Goal: Navigation & Orientation: Find specific page/section

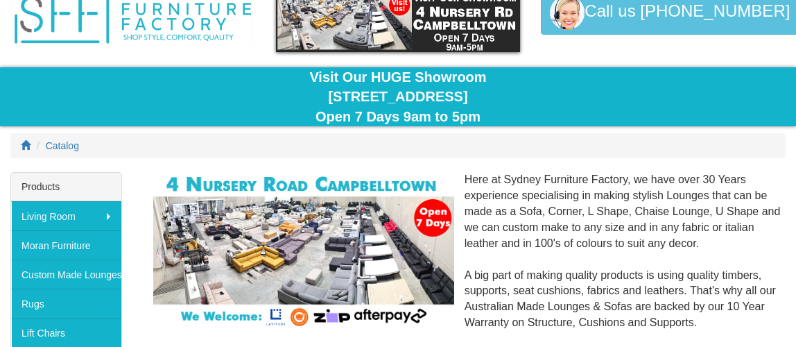
scroll to position [139, 0]
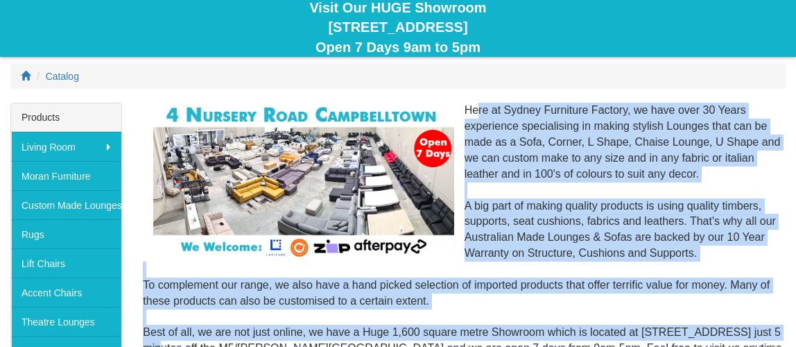
drag, startPoint x: 467, startPoint y: 111, endPoint x: 774, endPoint y: 331, distance: 377.9
click at [774, 331] on div "Here at Sydney Furniture Factory, we have over 30 Years experience specialising…" at bounding box center [464, 269] width 643 height 333
copy div "Here at Sydney Furniture Factory, we have over 30 Years experience specialising…"
click at [539, 300] on div "Here at Sydney Furniture Factory, we have over 30 Years experience specialising…" at bounding box center [464, 269] width 643 height 333
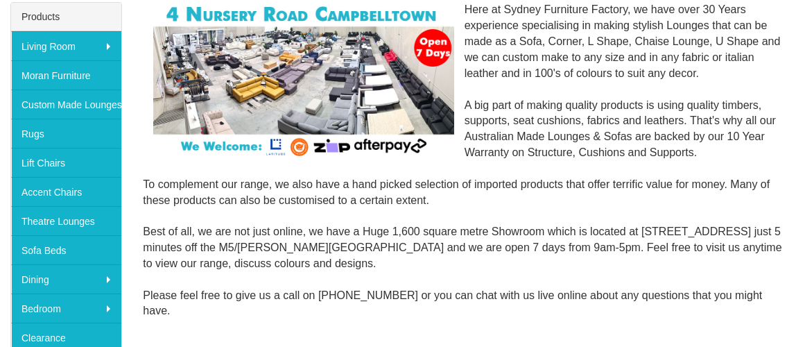
scroll to position [278, 0]
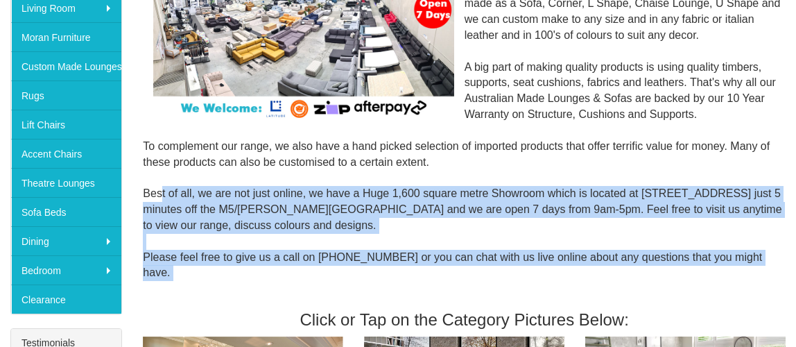
drag, startPoint x: 146, startPoint y: 191, endPoint x: 523, endPoint y: 268, distance: 384.6
click at [523, 268] on div "Here at Sydney Furniture Factory, we have over 30 Years experience specialising…" at bounding box center [464, 130] width 643 height 333
copy div "est of all, we are not just online, we have a Huge 1,600 square metre Showroom …"
click at [448, 226] on div "Here at Sydney Furniture Factory, we have over 30 Years experience specialising…" at bounding box center [464, 130] width 643 height 333
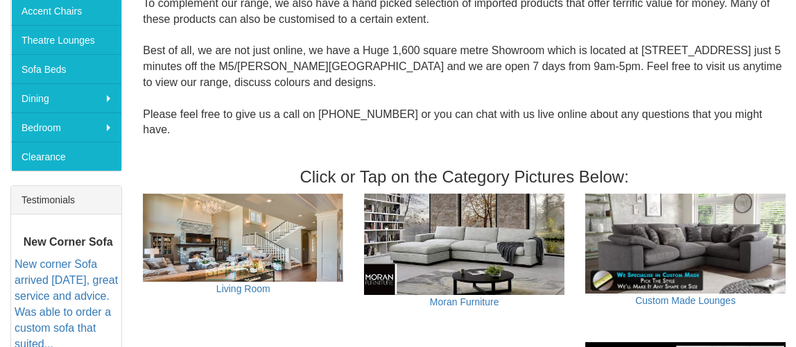
scroll to position [486, 0]
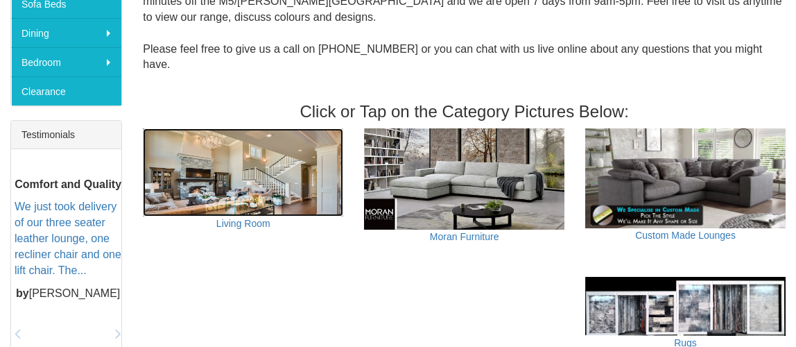
click at [241, 189] on img at bounding box center [243, 172] width 200 height 88
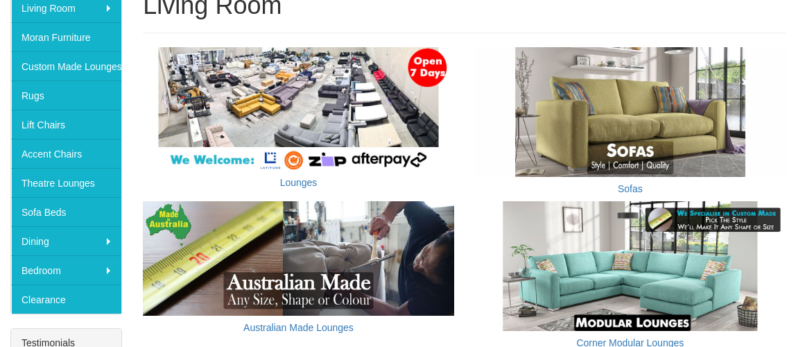
scroll to position [416, 0]
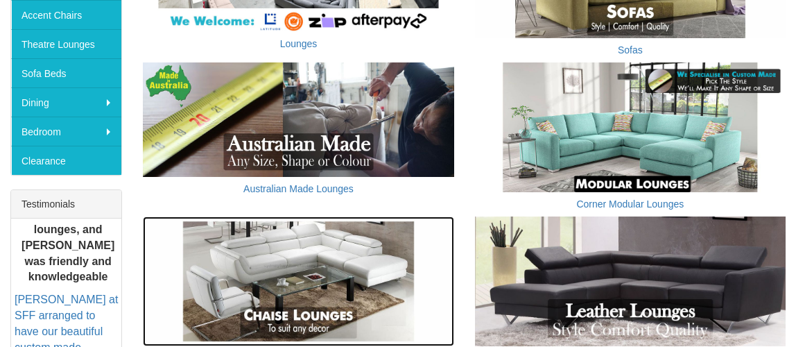
click at [321, 264] on img at bounding box center [298, 281] width 311 height 130
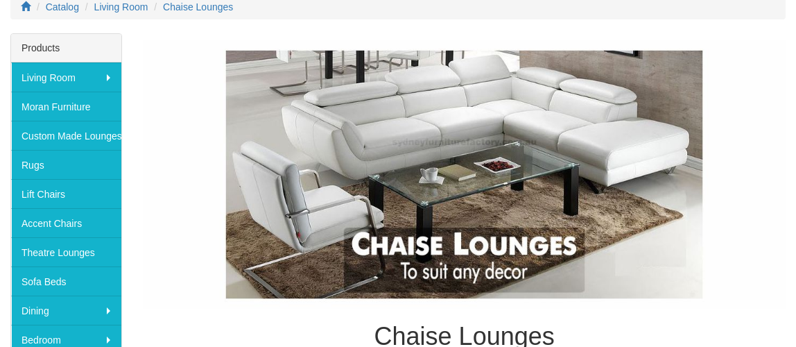
scroll to position [208, 0]
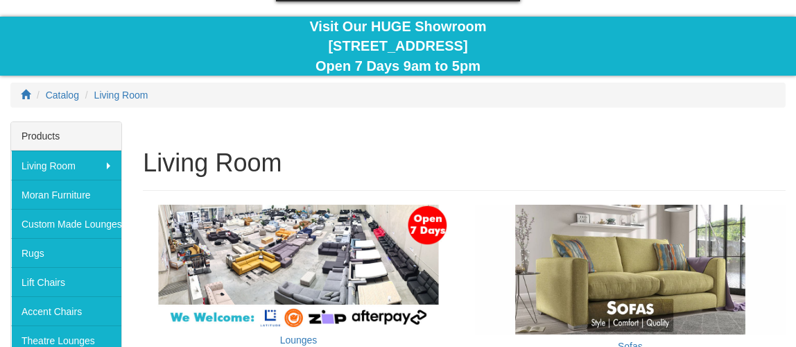
scroll to position [259, 0]
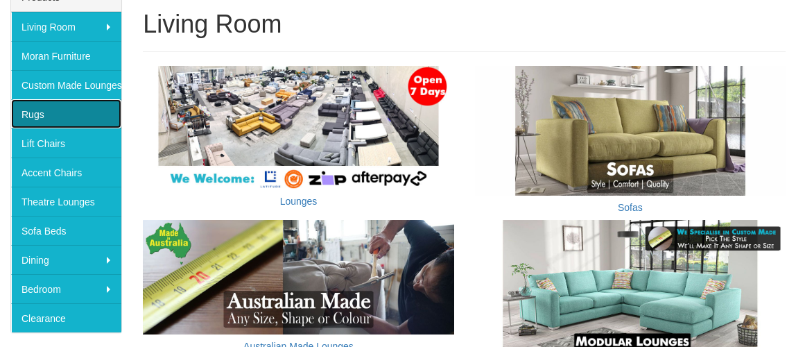
click at [46, 116] on link "Rugs" at bounding box center [66, 113] width 110 height 29
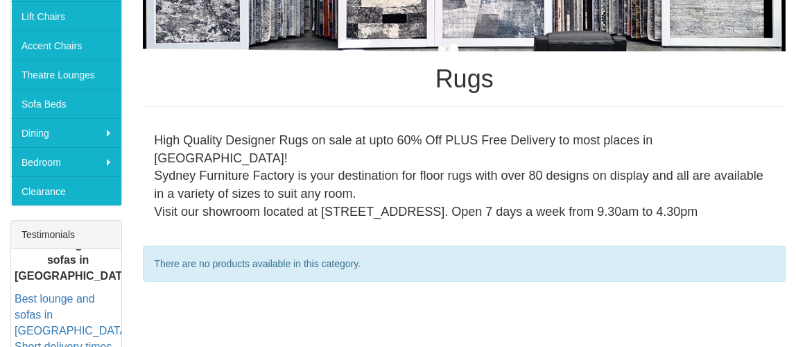
scroll to position [247, 0]
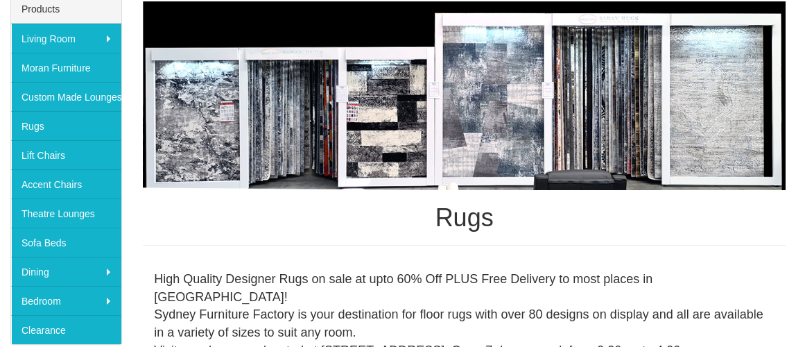
click at [291, 175] on img at bounding box center [464, 95] width 643 height 189
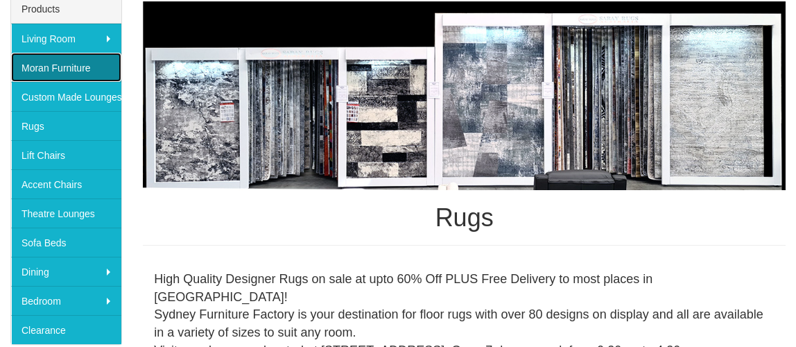
click at [64, 73] on link "Moran Furniture" at bounding box center [66, 67] width 110 height 29
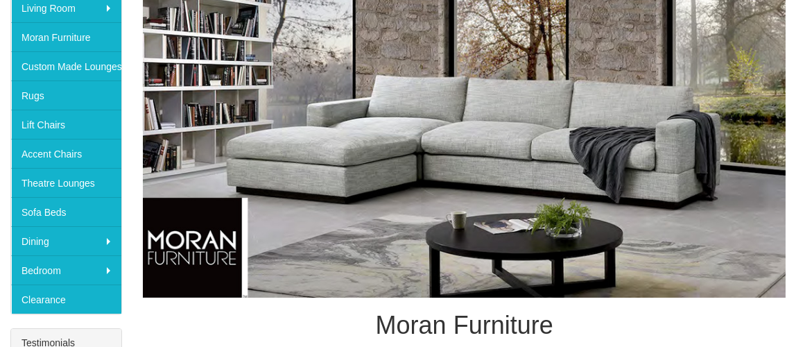
scroll to position [139, 0]
